Goal: Check status: Check status

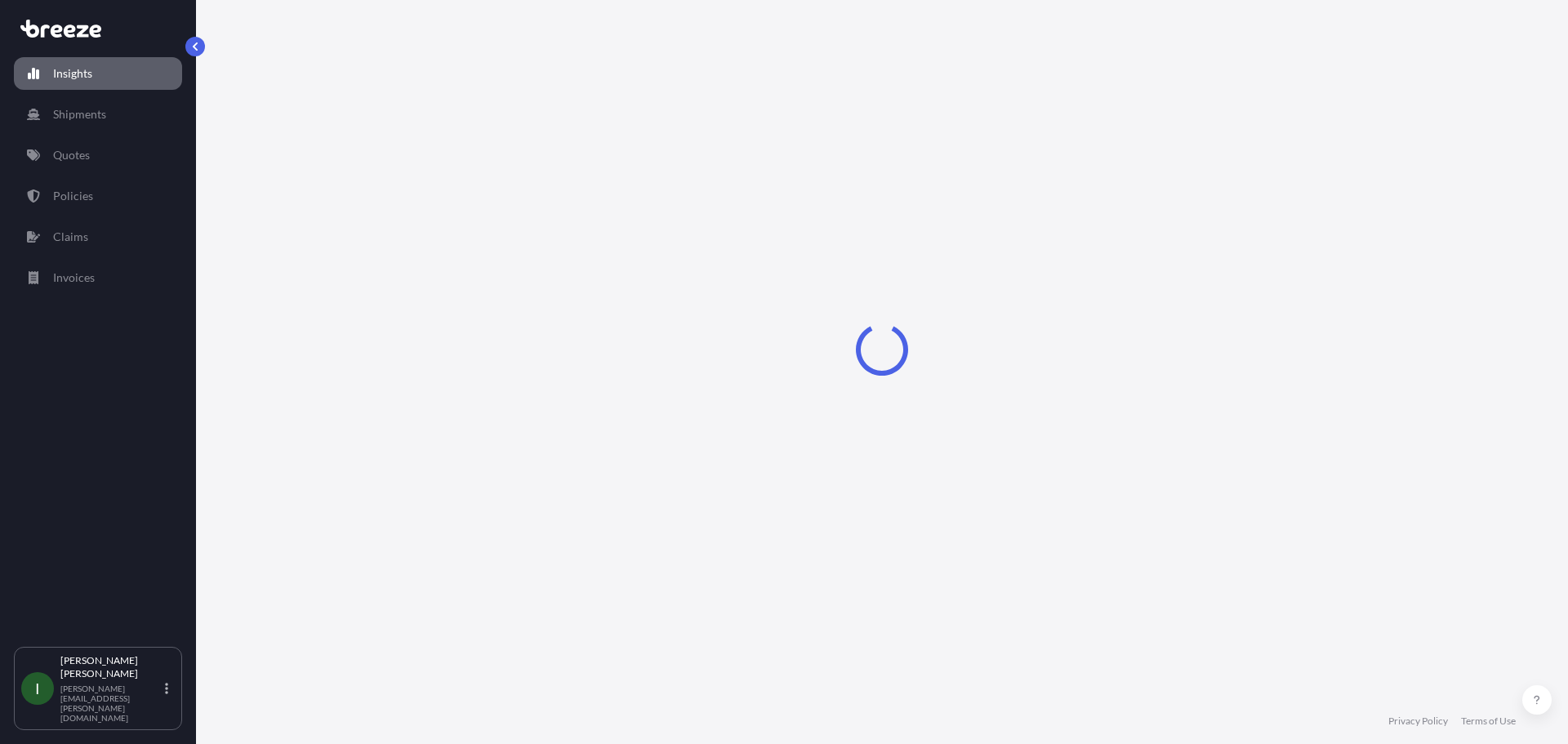
select select "2025"
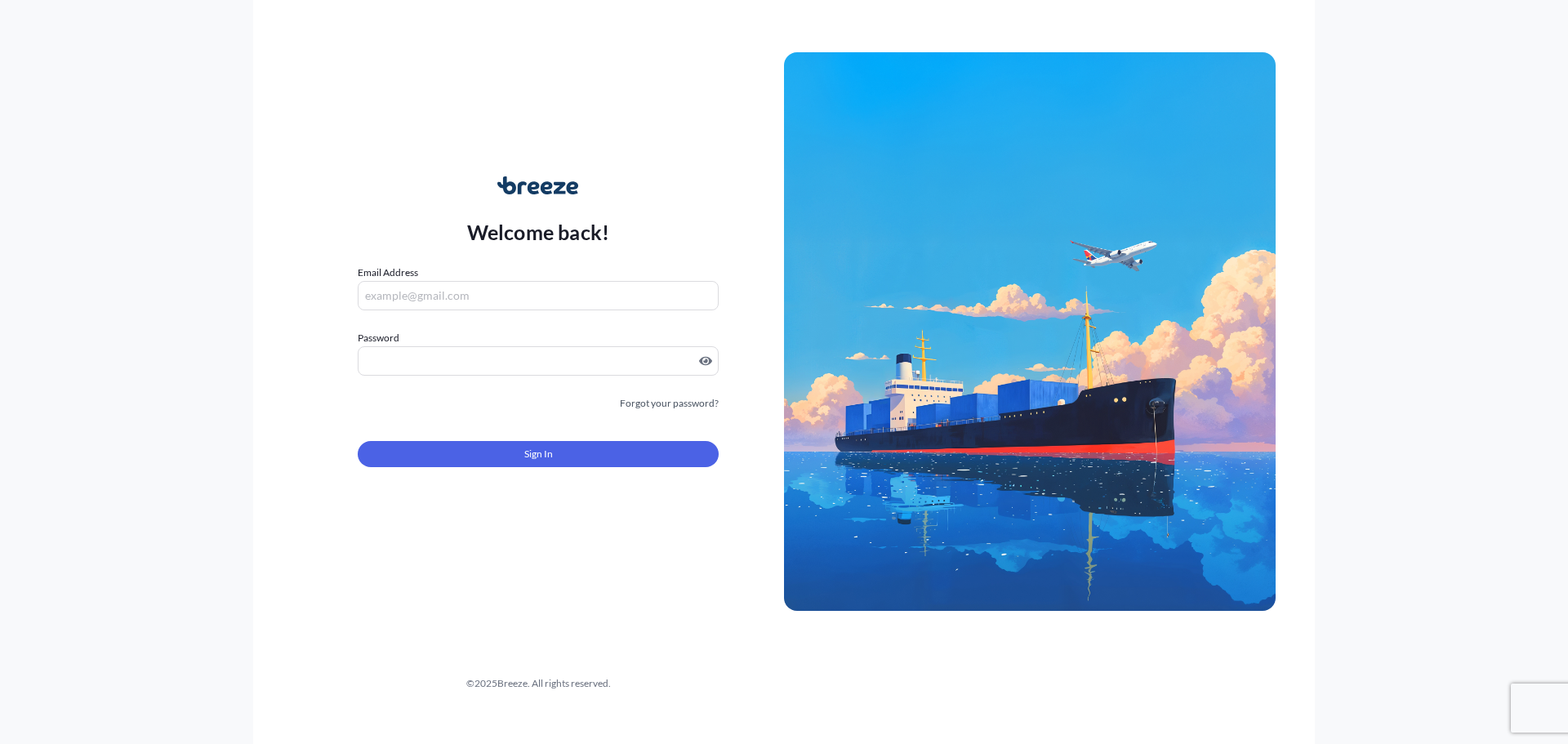
click at [533, 300] on input "Email Address" at bounding box center [538, 295] width 361 height 29
type input "[PERSON_NAME][EMAIL_ADDRESS][PERSON_NAME][DOMAIN_NAME]"
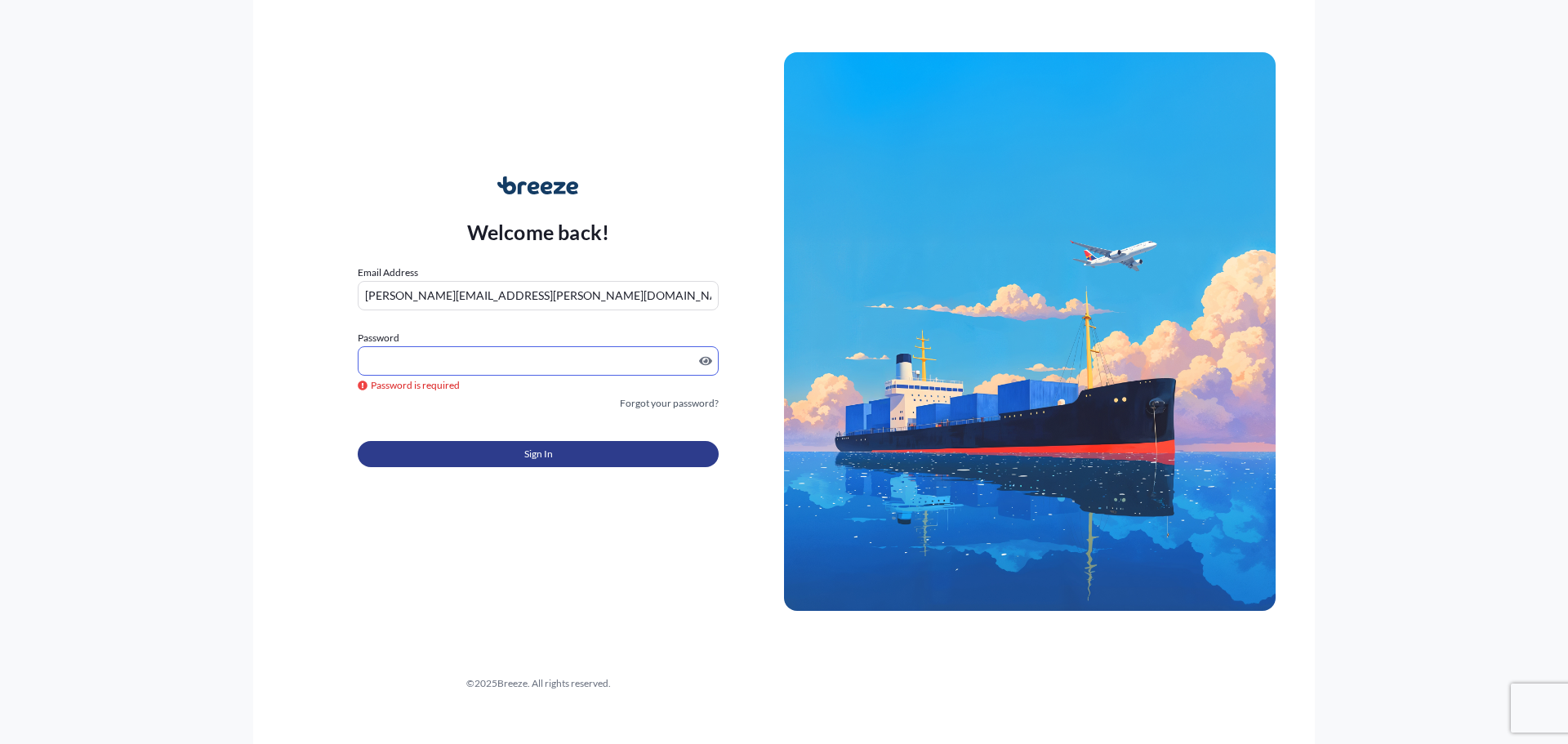
click at [508, 445] on button "Sign In" at bounding box center [538, 454] width 361 height 27
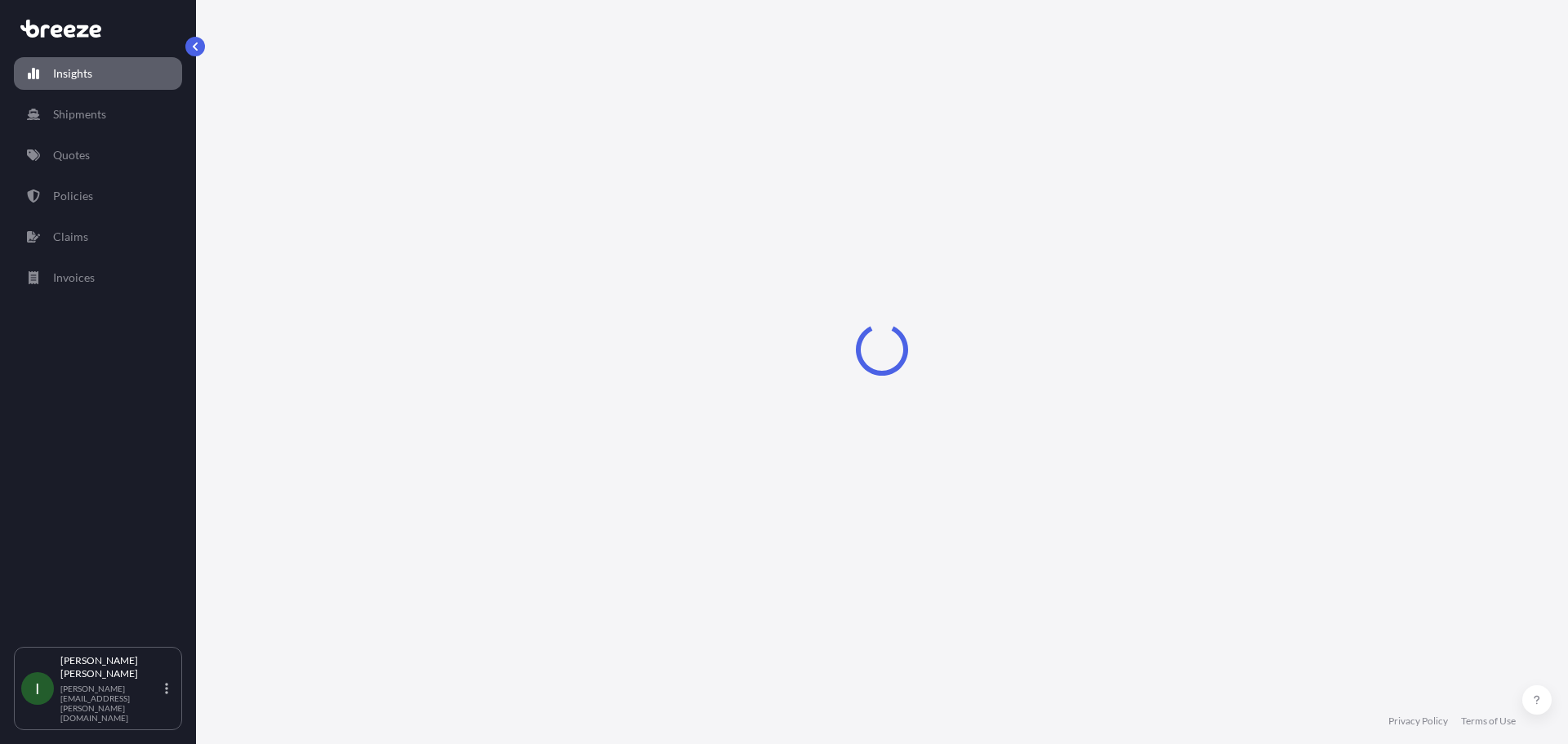
select select "2025"
